Goal: Communication & Community: Answer question/provide support

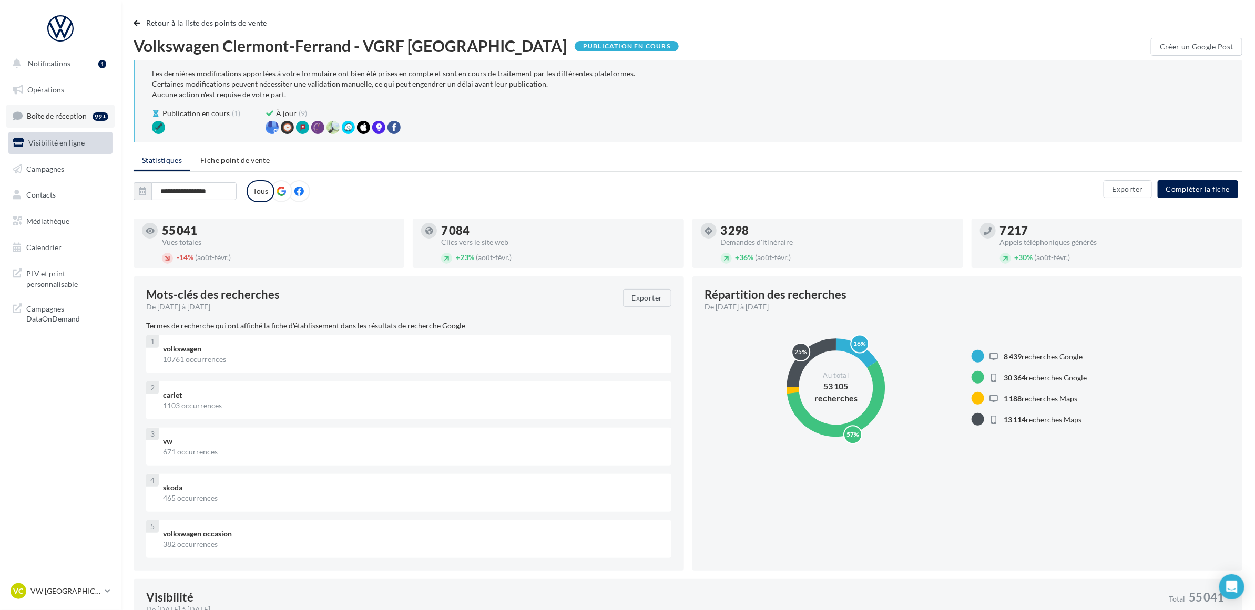
click at [55, 117] on span "Boîte de réception" at bounding box center [57, 115] width 60 height 9
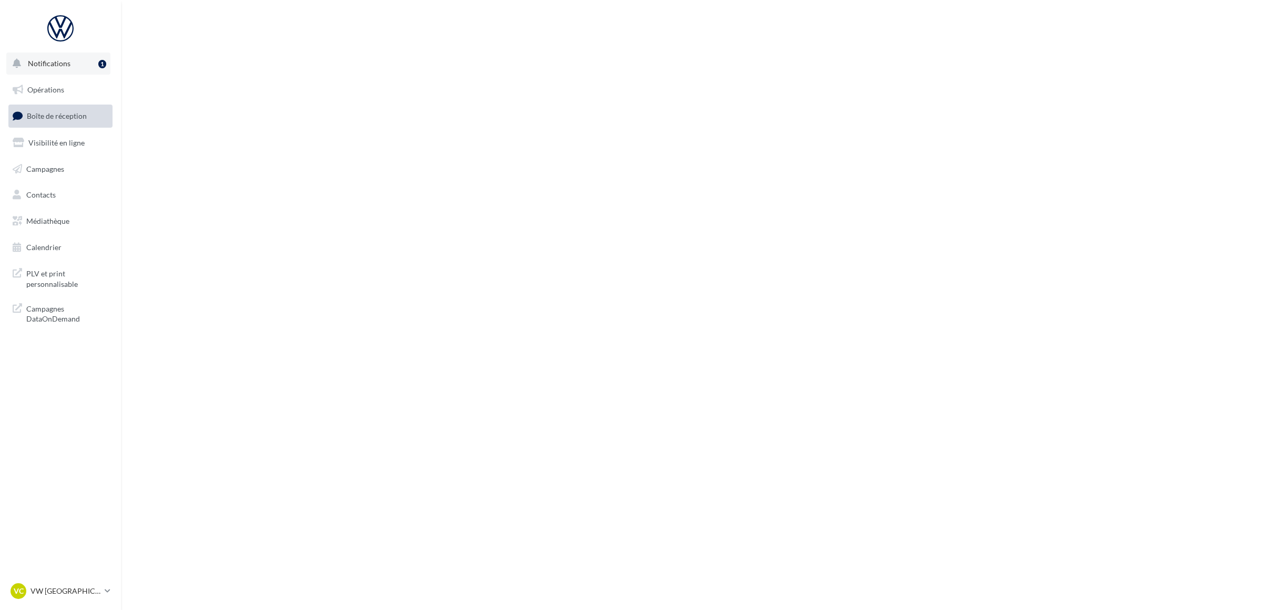
click at [75, 67] on button "Notifications 1" at bounding box center [58, 64] width 104 height 22
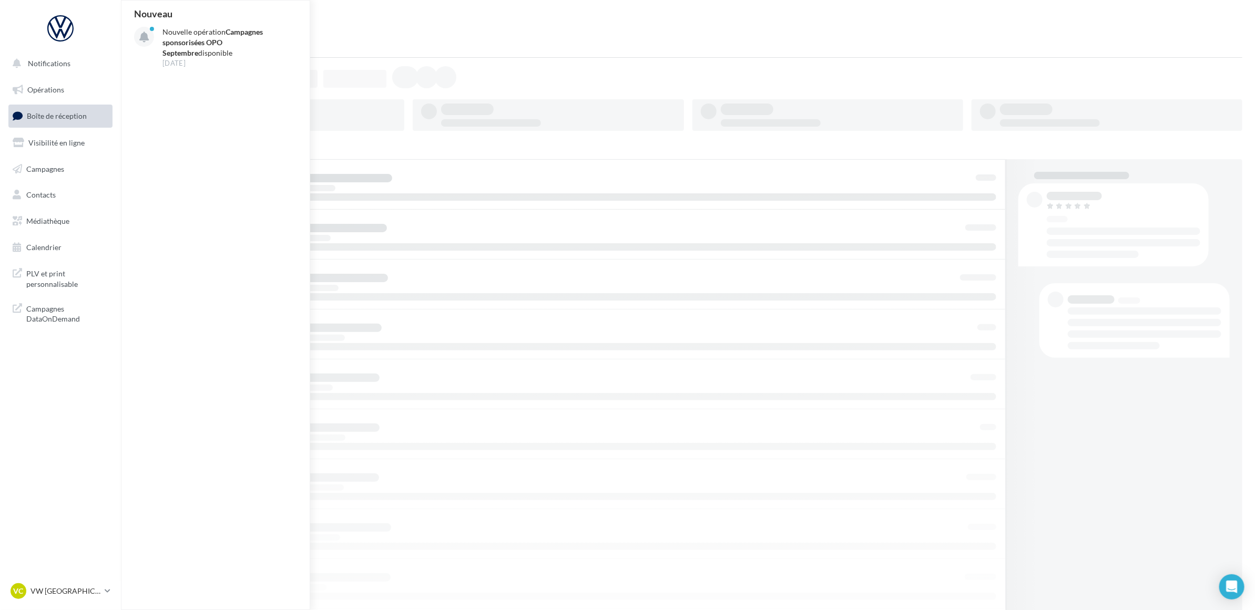
click at [56, 119] on span "Boîte de réception" at bounding box center [57, 115] width 60 height 9
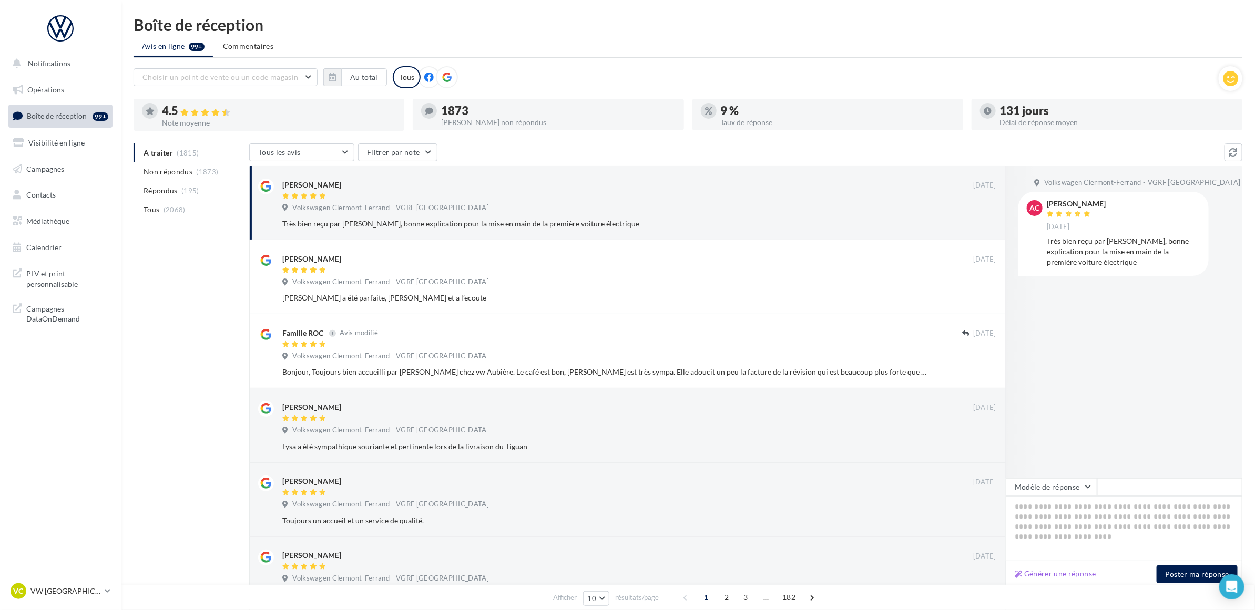
drag, startPoint x: 160, startPoint y: 358, endPoint x: 175, endPoint y: 349, distance: 17.2
click at [160, 358] on div "A traiter (1815) Non répondus (1873) Répondus (195) Tous (2068) Tous les avis T…" at bounding box center [688, 533] width 1109 height 779
click at [166, 347] on div "A traiter (1815) Non répondus (1873) Répondus (195) Tous (2068) Tous les avis T…" at bounding box center [688, 533] width 1109 height 779
click at [175, 287] on div "A traiter (1815) Non répondus (1873) Répondus (195) Tous (2068) Tous les avis T…" at bounding box center [688, 533] width 1109 height 779
click at [77, 418] on nav "Notifications Opérations Boîte de réception 99+ Visibilité en ligne Campagnes C…" at bounding box center [60, 305] width 121 height 610
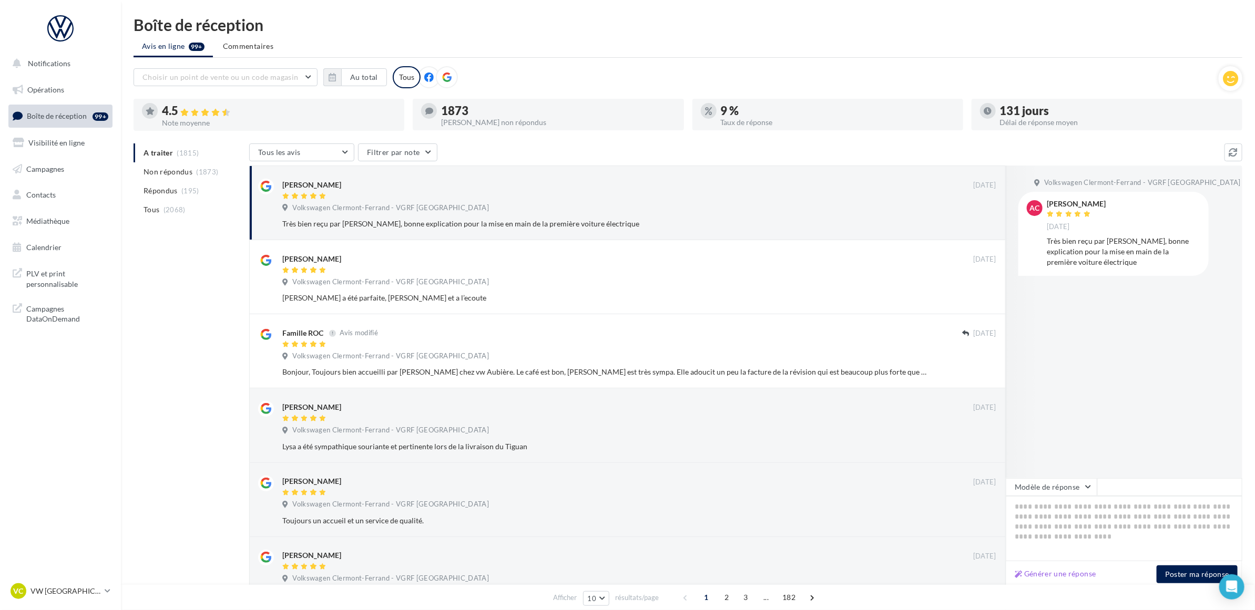
click at [151, 372] on div "A traiter (1815) Non répondus (1873) Répondus (195) Tous (2068) Tous les avis T…" at bounding box center [688, 533] width 1109 height 779
click at [618, 48] on ul "Avis en ligne 99+ Commentaires" at bounding box center [688, 47] width 1109 height 21
drag, startPoint x: 1027, startPoint y: 508, endPoint x: 998, endPoint y: 537, distance: 40.9
click at [1027, 508] on textarea at bounding box center [1124, 528] width 237 height 65
click at [1062, 518] on textarea at bounding box center [1124, 528] width 237 height 65
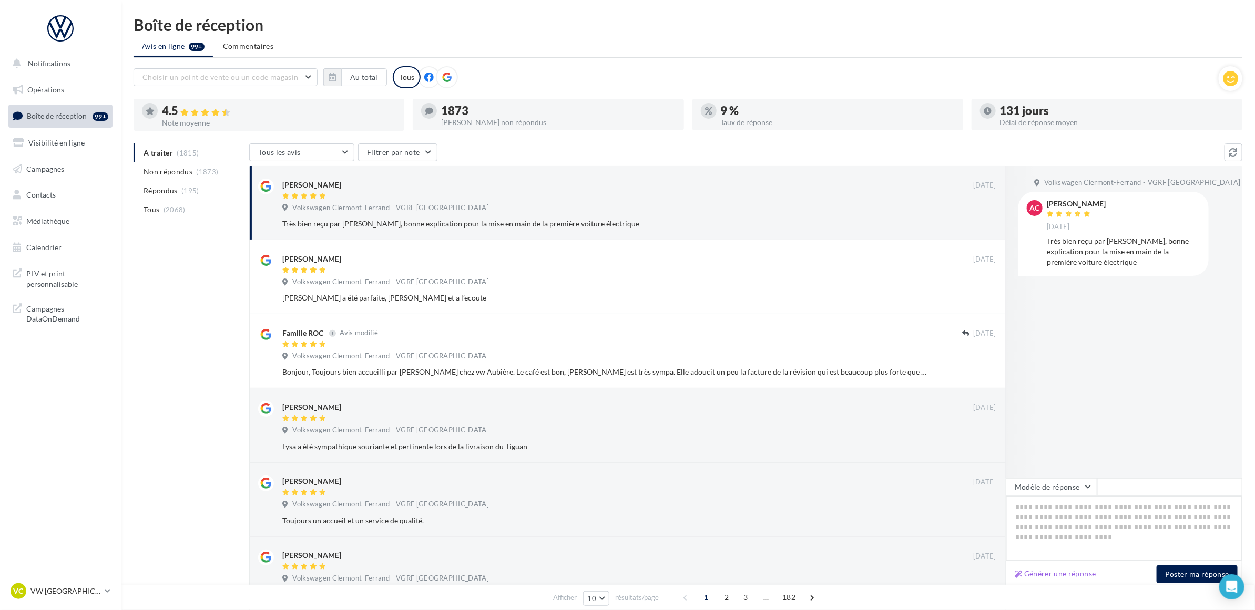
paste textarea "**********"
type textarea "**********"
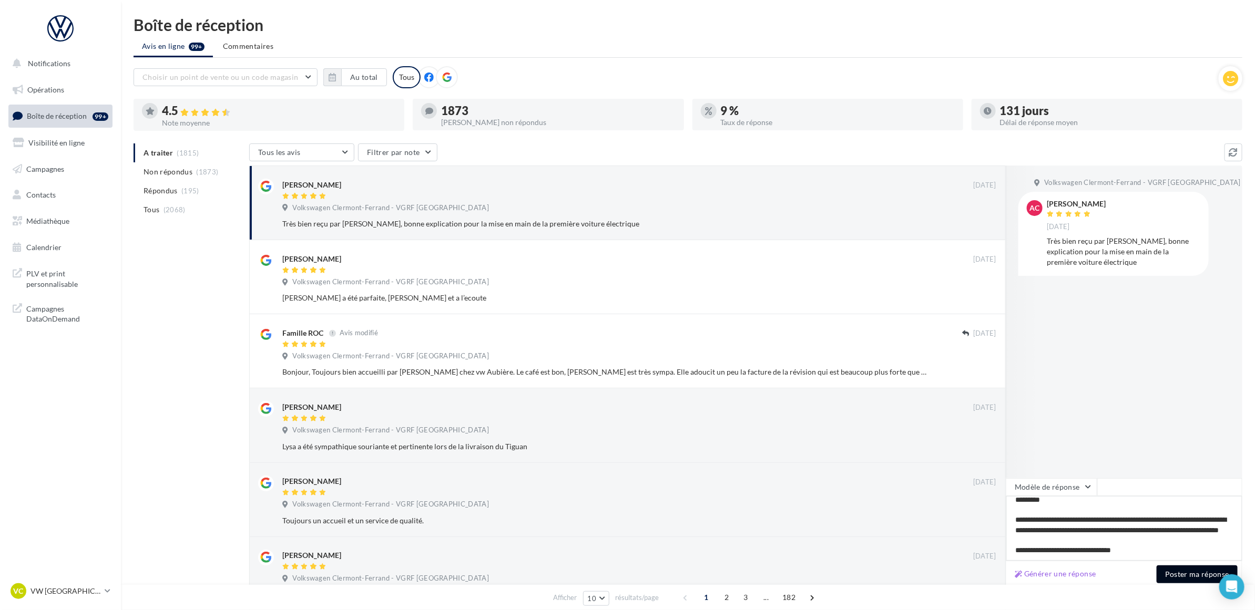
type textarea "**********"
click at [1174, 571] on button "Poster ma réponse" at bounding box center [1197, 575] width 81 height 18
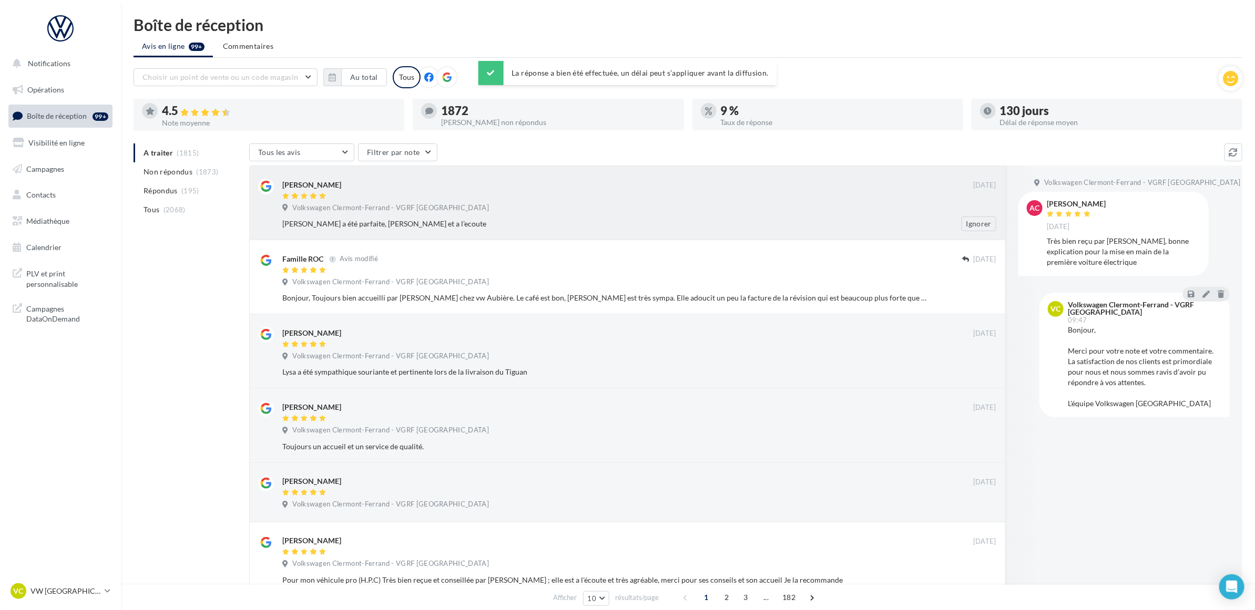
click at [502, 211] on div "Volkswagen Clermont-Ferrand - VGRF Auvergne" at bounding box center [639, 209] width 714 height 12
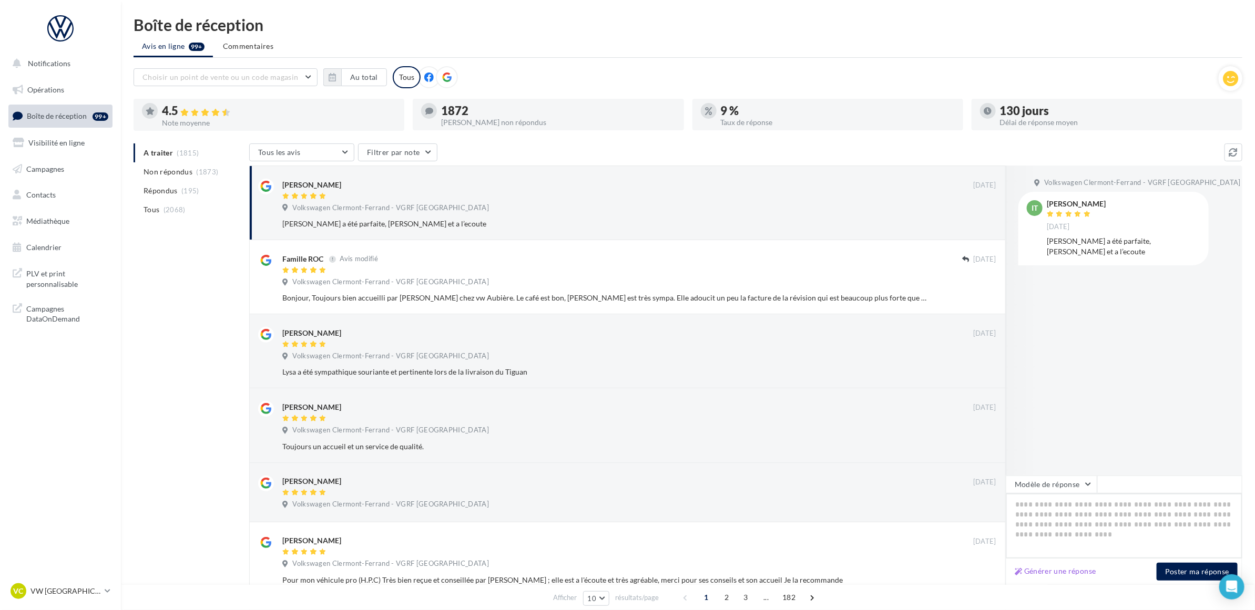
click at [1089, 509] on textarea at bounding box center [1124, 526] width 237 height 65
paste textarea "**********"
type textarea "**********"
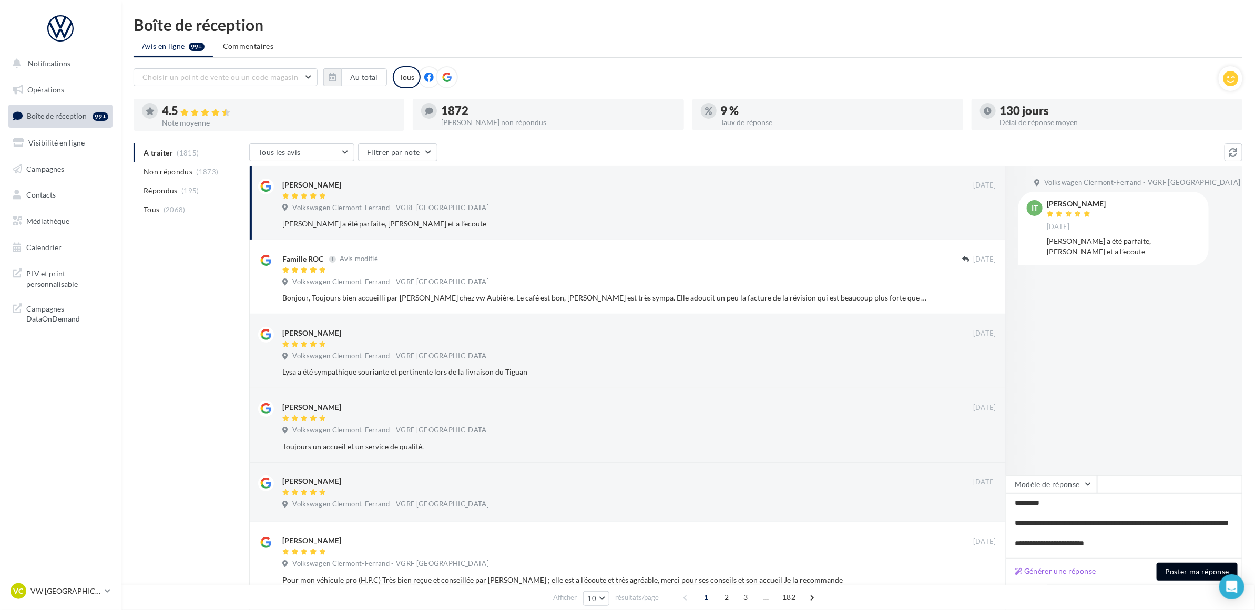
click at [1175, 571] on button "Poster ma réponse" at bounding box center [1197, 572] width 81 height 18
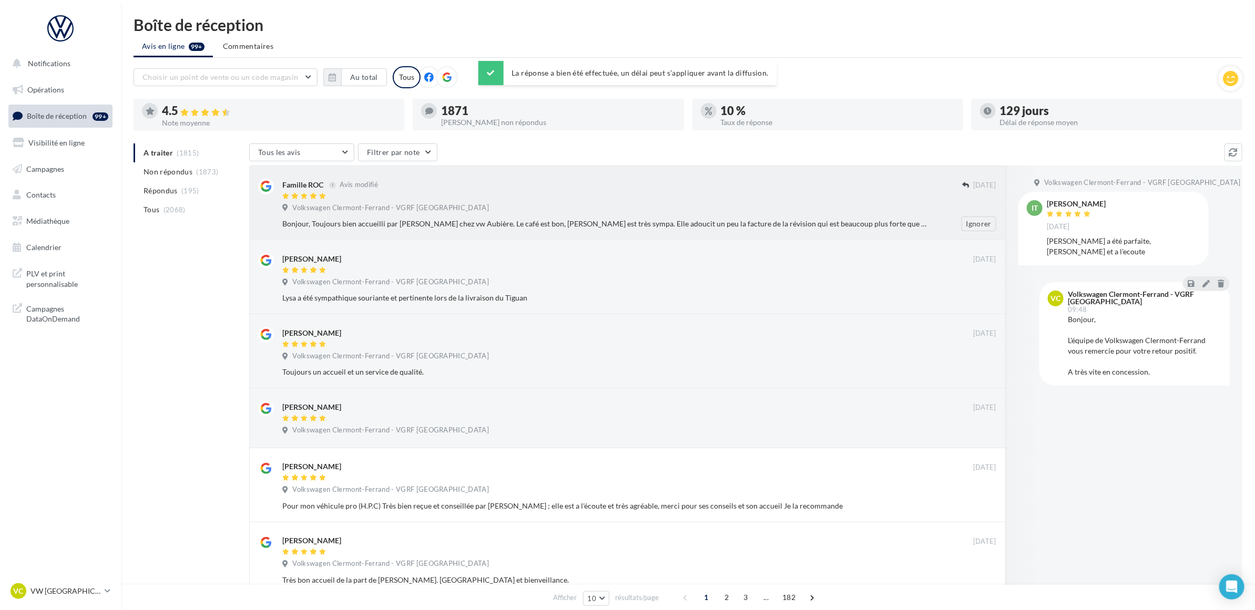
drag, startPoint x: 385, startPoint y: 216, endPoint x: 392, endPoint y: 229, distance: 14.4
click at [385, 216] on div "Famille ROC Avis modifié 02 sept. Volkswagen Clermont-Ferrand - VGRF Auvergne B…" at bounding box center [639, 205] width 714 height 53
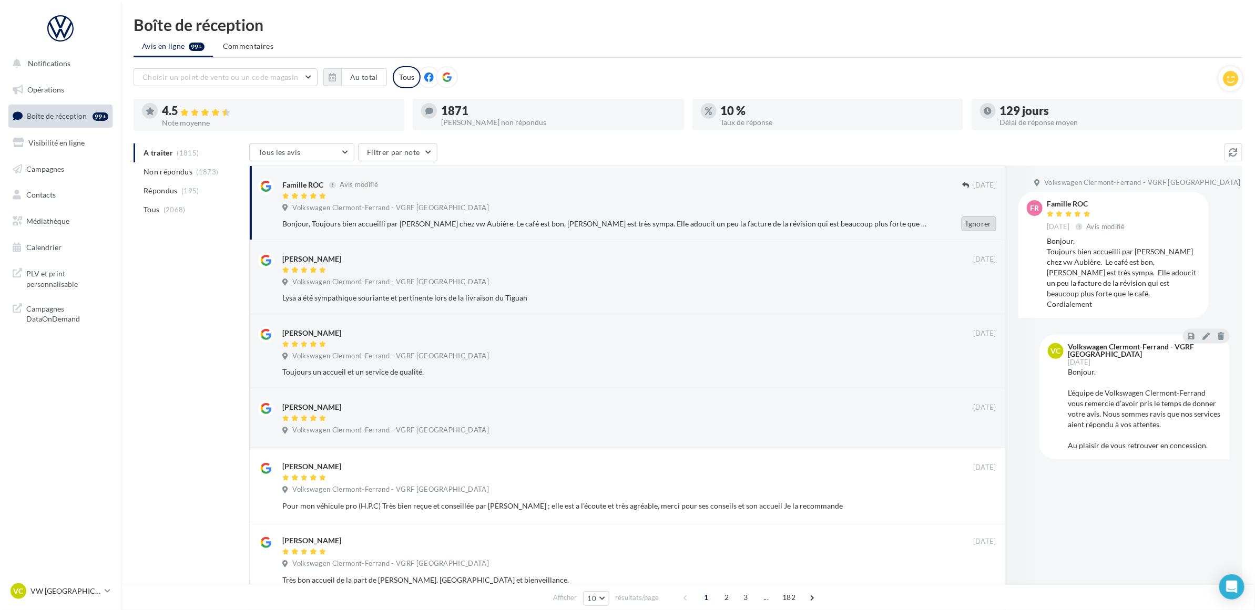
click at [974, 225] on button "Ignorer" at bounding box center [979, 224] width 35 height 15
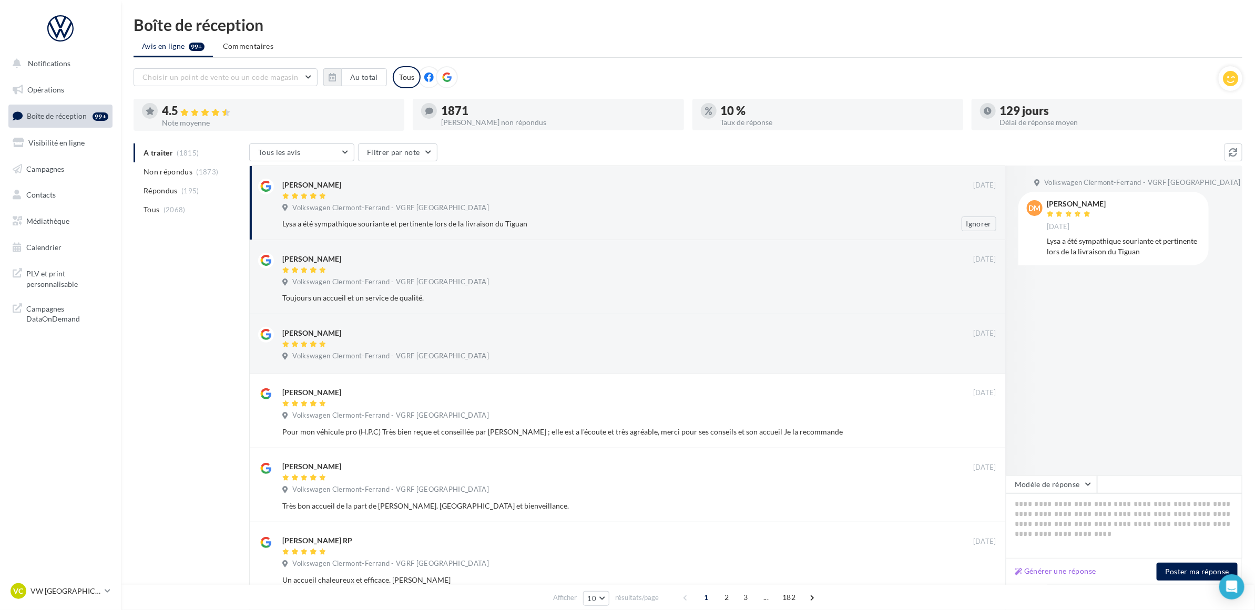
click at [590, 209] on div "Volkswagen Clermont-Ferrand - VGRF Auvergne" at bounding box center [639, 209] width 714 height 12
click at [166, 324] on div "A traiter (1815) Non répondus (1873) Répondus (195) Tous (2068) Tous les avis T…" at bounding box center [688, 518] width 1109 height 749
click at [353, 83] on button "Au total" at bounding box center [364, 77] width 46 height 18
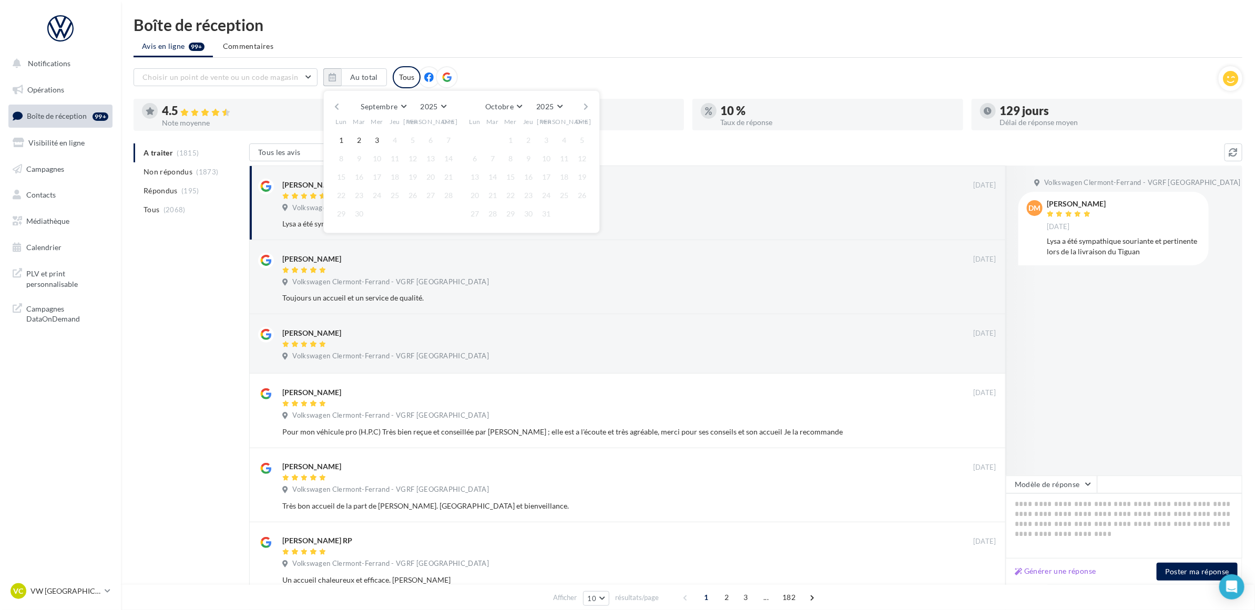
click at [336, 106] on button "button" at bounding box center [336, 106] width 9 height 15
click at [411, 142] on button "1" at bounding box center [413, 140] width 16 height 16
click at [508, 141] on button "3" at bounding box center [511, 140] width 16 height 16
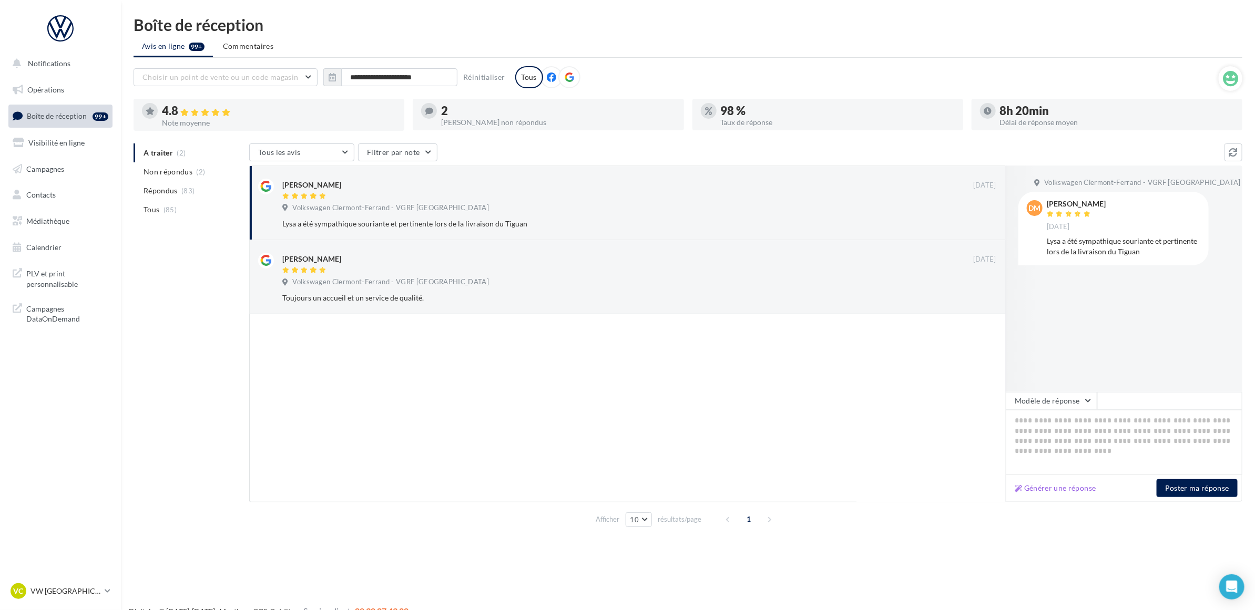
click at [423, 360] on div at bounding box center [627, 408] width 757 height 188
click at [539, 364] on div at bounding box center [627, 408] width 757 height 188
click at [387, 395] on div at bounding box center [627, 408] width 757 height 188
drag, startPoint x: 574, startPoint y: 223, endPoint x: 627, endPoint y: 244, distance: 57.1
click at [574, 223] on div "Lysa a été sympathique souriante et pertinente lors de la livraison du Tiguan" at bounding box center [605, 224] width 646 height 11
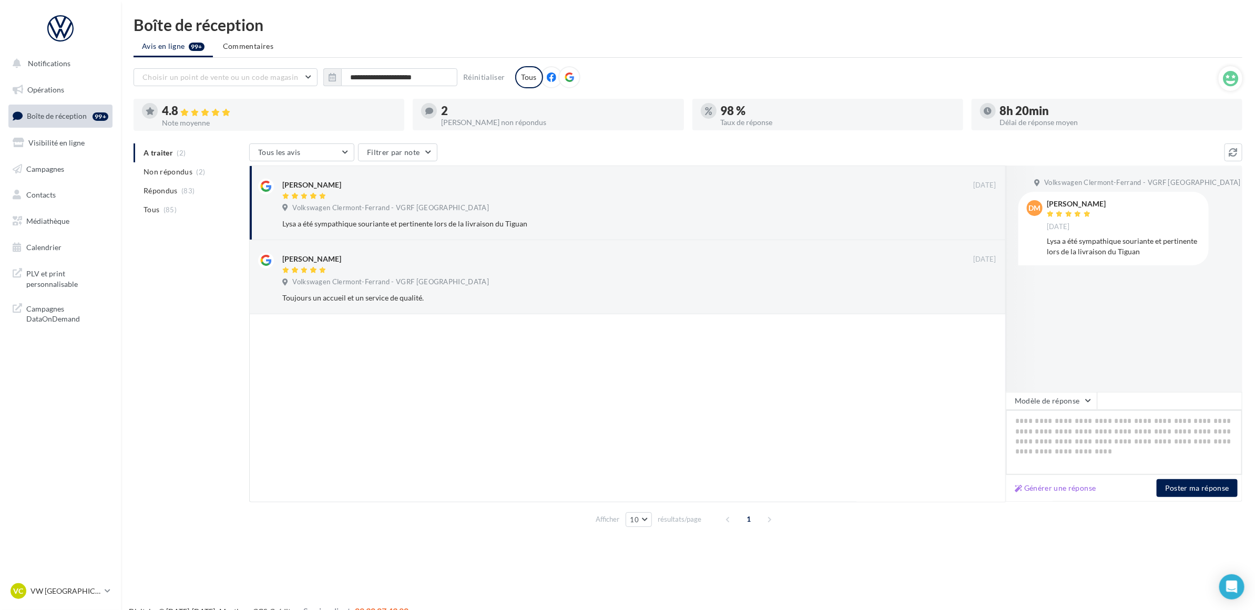
click at [1039, 419] on textarea at bounding box center [1124, 442] width 237 height 65
paste textarea "**********"
type textarea "**********"
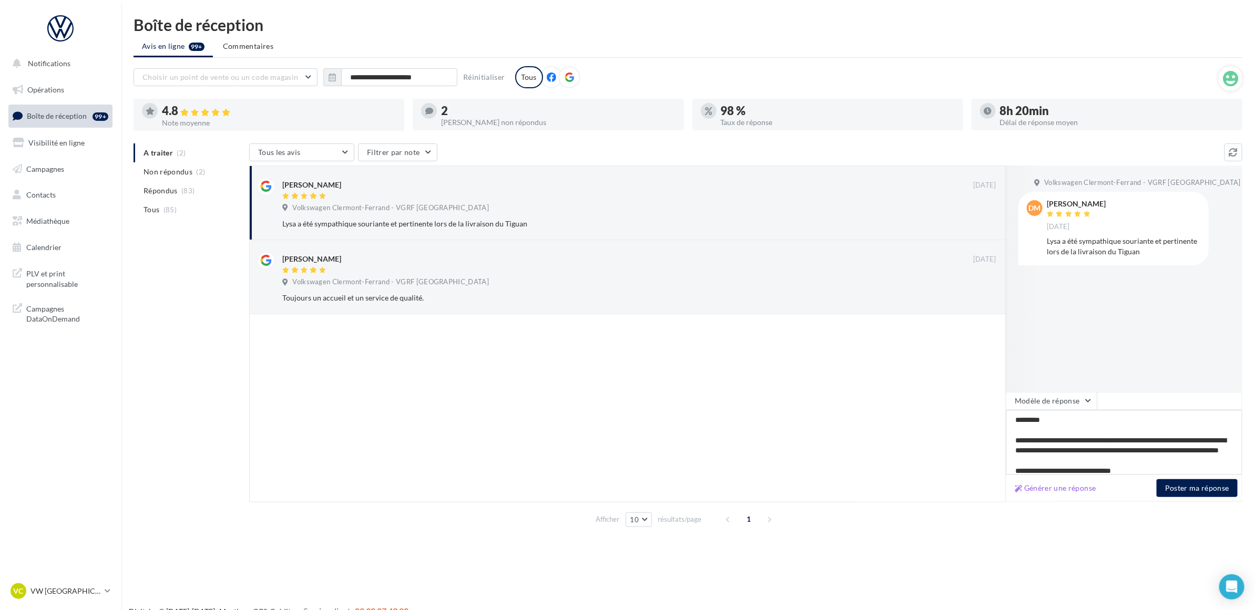
scroll to position [11, 0]
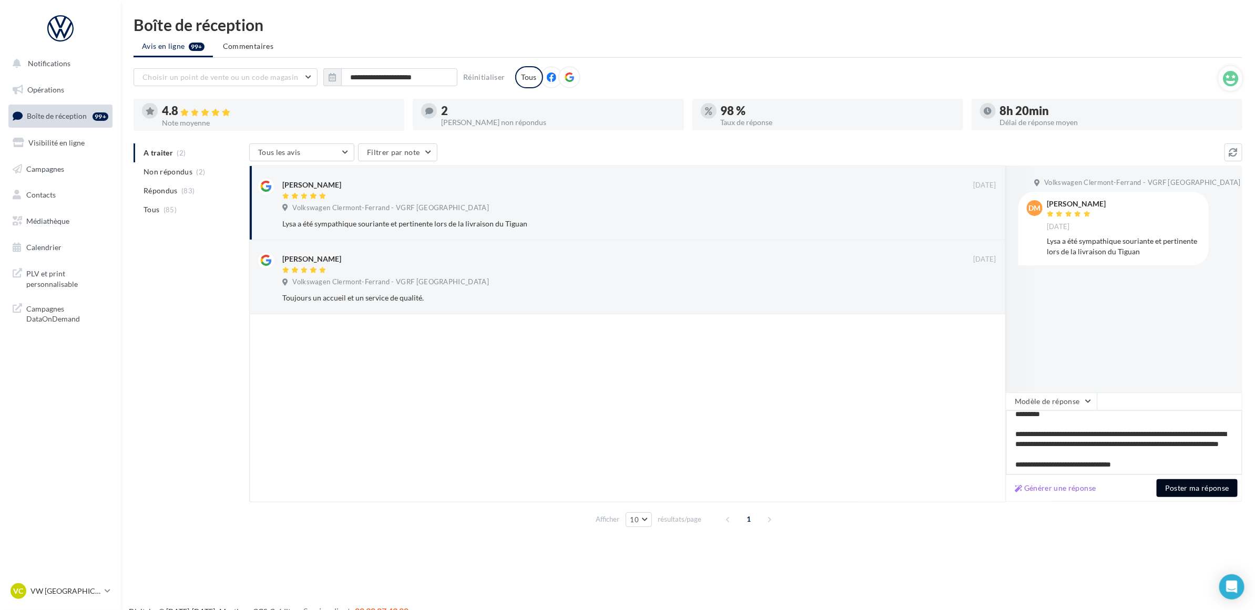
type textarea "**********"
click at [1166, 489] on button "Poster ma réponse" at bounding box center [1197, 488] width 81 height 18
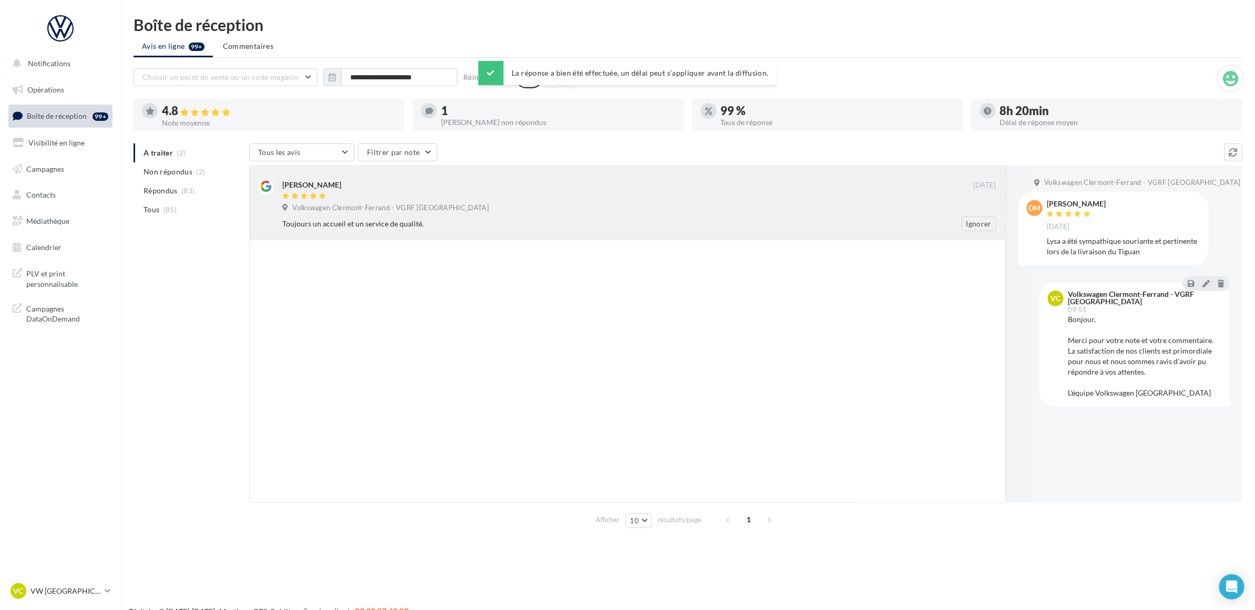
click at [387, 221] on div "Toujours un accueil et un service de qualité." at bounding box center [605, 224] width 646 height 11
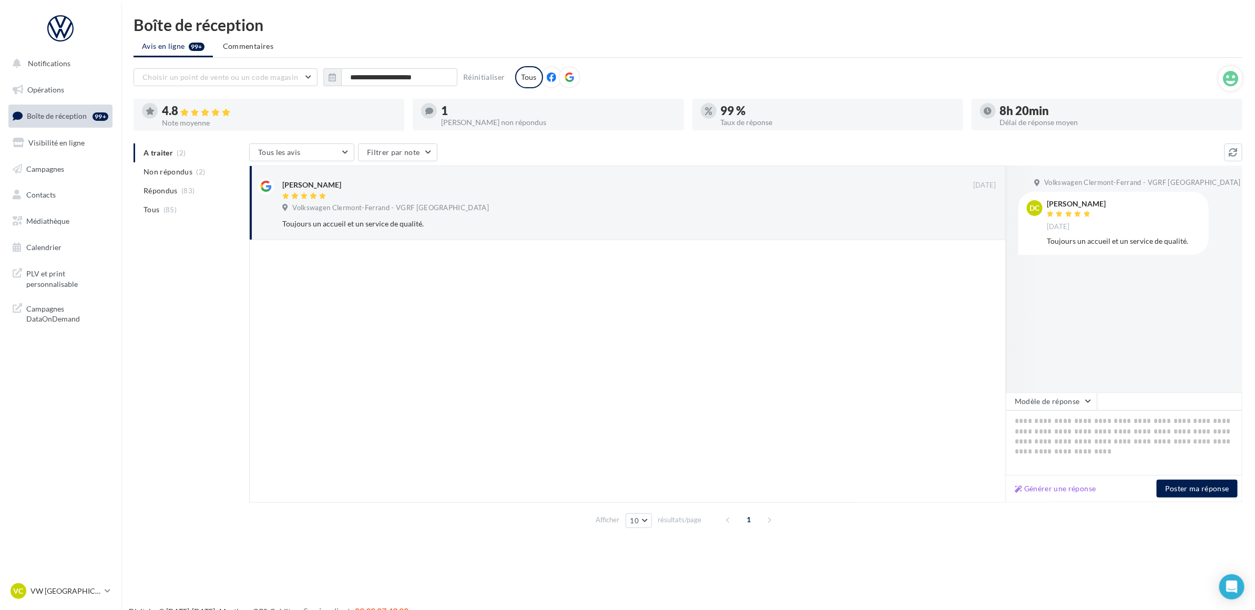
click at [576, 314] on div at bounding box center [627, 371] width 757 height 262
click at [1112, 432] on textarea at bounding box center [1124, 443] width 237 height 65
paste textarea "**********"
type textarea "**********"
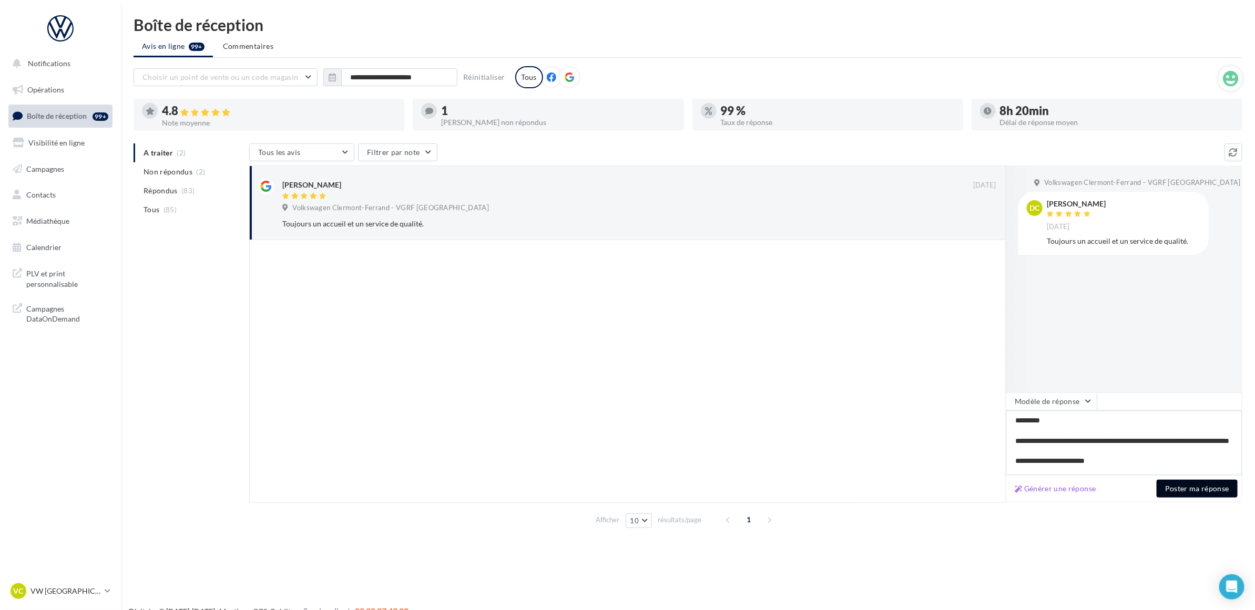
type textarea "**********"
click at [1173, 491] on button "Poster ma réponse" at bounding box center [1197, 489] width 81 height 18
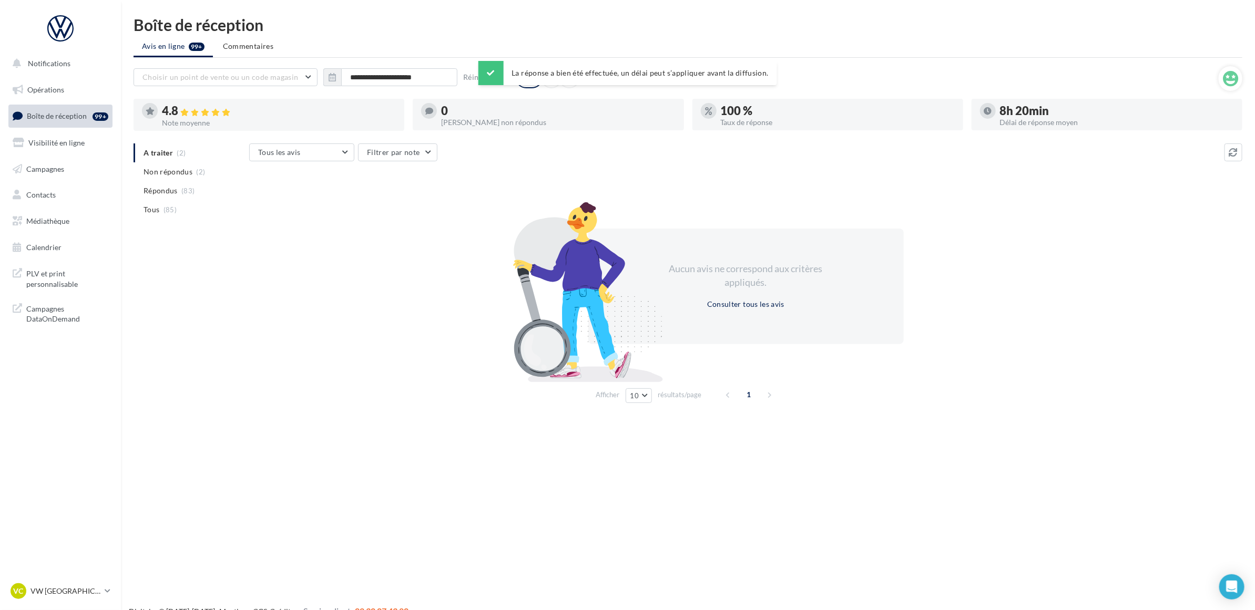
click at [187, 271] on div "A traiter (2) Non répondus (2) Répondus (83) Tous (85) Tous les avis Tous les a…" at bounding box center [688, 275] width 1109 height 263
click at [137, 387] on div "Notifications Opérations Boîte de réception Visibilité en ligne Campagnes Conta…" at bounding box center [627, 322] width 1255 height 610
click at [86, 450] on nav "Notifications Opérations Boîte de réception Visibilité en ligne Campagnes Conta…" at bounding box center [60, 305] width 121 height 610
click at [105, 411] on nav "Notifications Opérations Boîte de réception Visibilité en ligne Campagnes Conta…" at bounding box center [60, 305] width 121 height 610
click at [74, 371] on nav "Notifications Opérations Boîte de réception Visibilité en ligne Campagnes Conta…" at bounding box center [60, 305] width 121 height 610
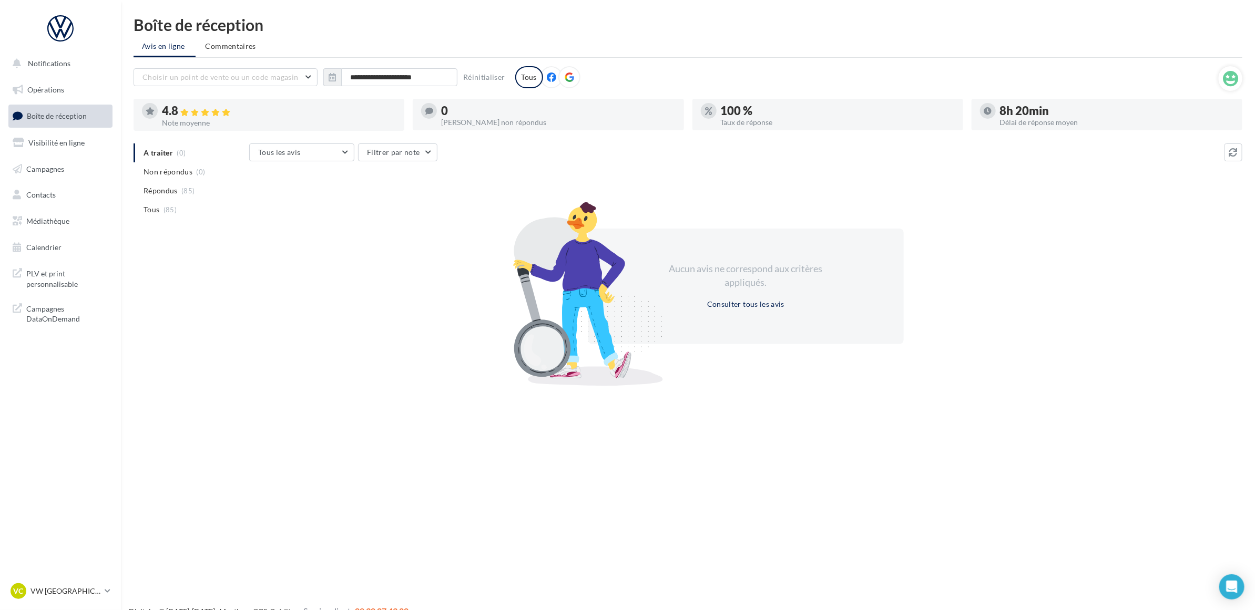
click at [76, 483] on nav "Notifications Opérations Boîte de réception Visibilité en ligne Campagnes Conta…" at bounding box center [60, 305] width 121 height 610
click at [55, 586] on p "VW [GEOGRAPHIC_DATA]" at bounding box center [65, 591] width 70 height 11
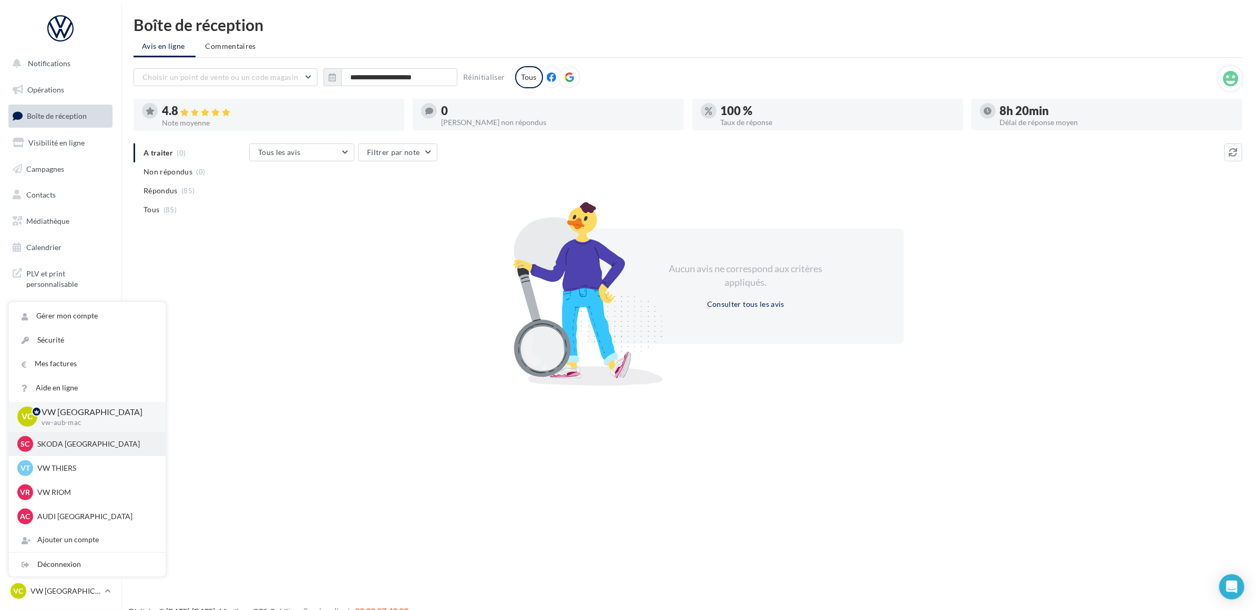
click at [74, 450] on div "SC SKODA CLERMONT-FERRAND sk-aubi-cha" at bounding box center [87, 444] width 140 height 16
